Goal: Task Accomplishment & Management: Manage account settings

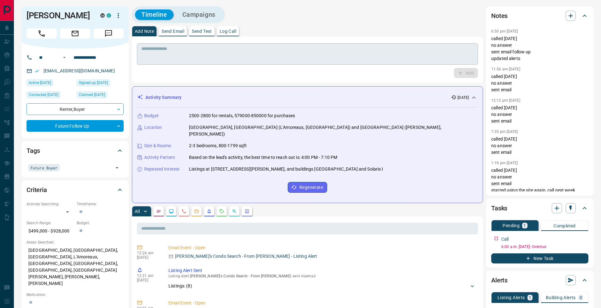
click at [194, 53] on textarea at bounding box center [307, 54] width 332 height 16
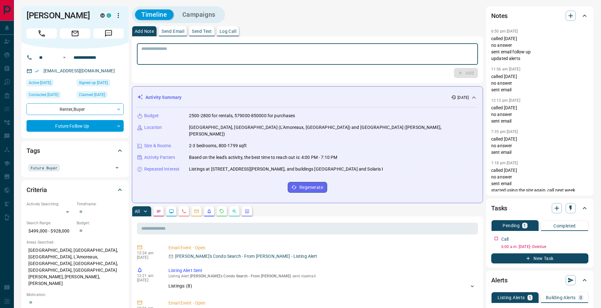
click at [323, 56] on textarea at bounding box center [307, 54] width 332 height 16
click at [236, 32] on p "Log Call" at bounding box center [228, 31] width 17 height 4
click at [472, 71] on button "Log Call" at bounding box center [465, 73] width 25 height 10
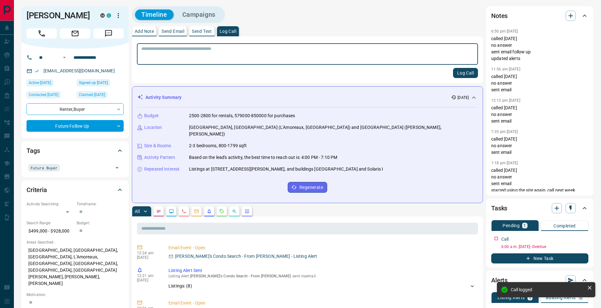
click at [140, 31] on p "Add Note" at bounding box center [144, 31] width 19 height 4
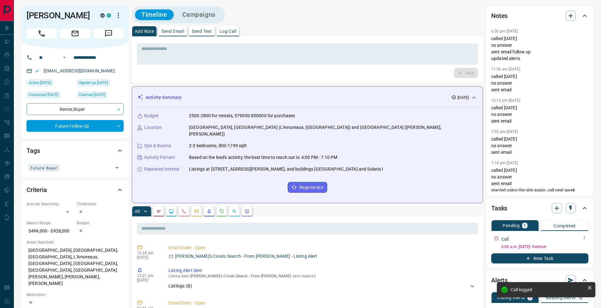
click at [586, 239] on icon "button" at bounding box center [584, 237] width 5 height 5
click at [579, 246] on li "Edit" at bounding box center [574, 249] width 28 height 9
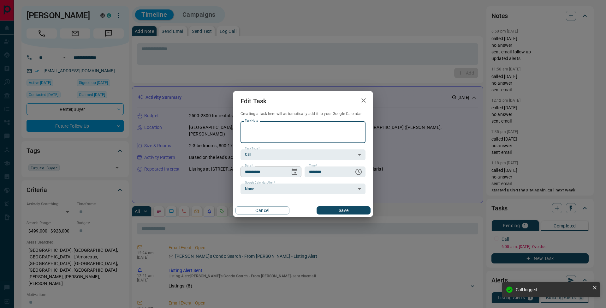
click at [297, 171] on icon "Choose date, selected date is Sep 11, 2025" at bounding box center [295, 171] width 6 height 6
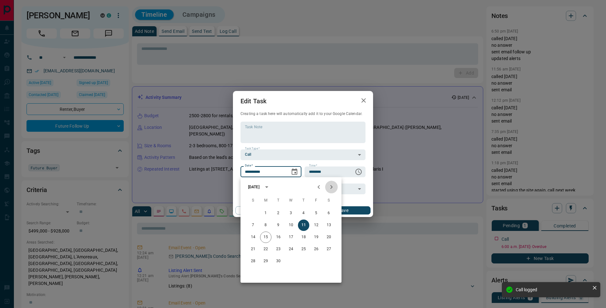
click at [336, 185] on button "Next month" at bounding box center [331, 187] width 13 height 13
click at [304, 238] on button "16" at bounding box center [303, 236] width 11 height 11
type input "**********"
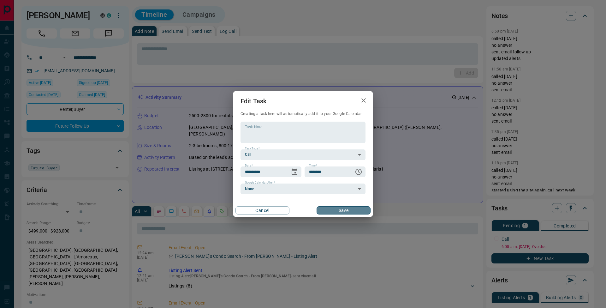
click at [348, 210] on button "Save" at bounding box center [344, 210] width 54 height 8
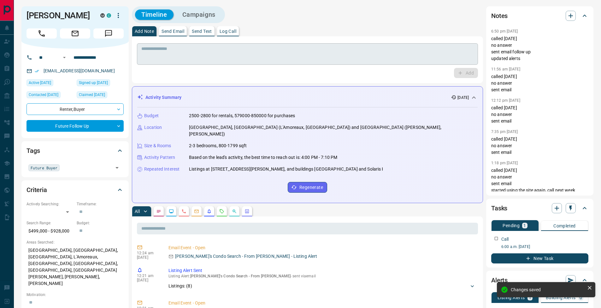
click at [157, 50] on textarea at bounding box center [307, 54] width 332 height 16
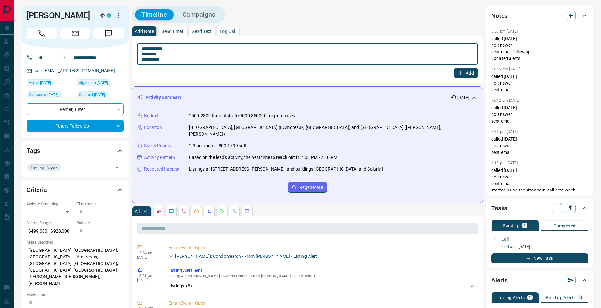
click at [144, 53] on textarea "**********" at bounding box center [307, 54] width 332 height 16
type textarea "**********"
click at [470, 74] on button "Add" at bounding box center [466, 73] width 24 height 10
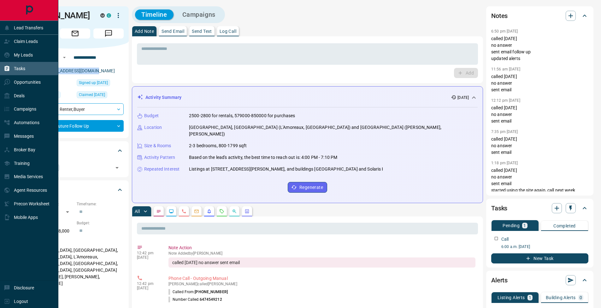
click at [4, 70] on icon at bounding box center [7, 68] width 6 height 6
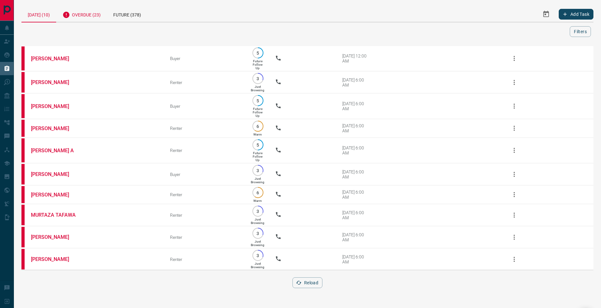
click at [85, 15] on div "Overdue (23)" at bounding box center [81, 13] width 51 height 15
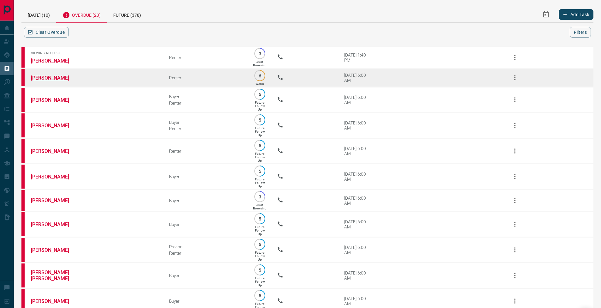
click at [53, 78] on link "[PERSON_NAME]" at bounding box center [54, 78] width 47 height 6
